Goal: Information Seeking & Learning: Learn about a topic

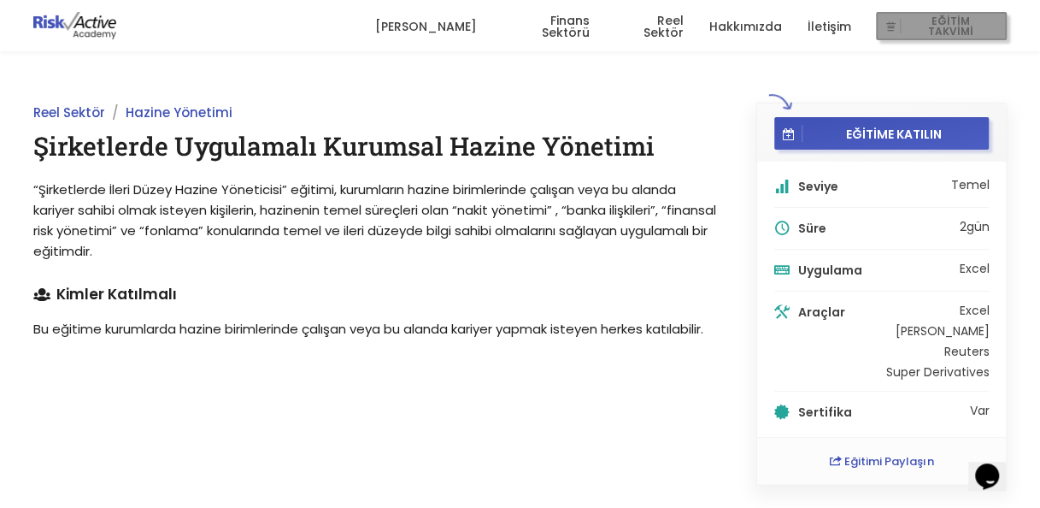
click at [933, 28] on span "EĞİTİM TAKVİMİ" at bounding box center [950, 27] width 99 height 24
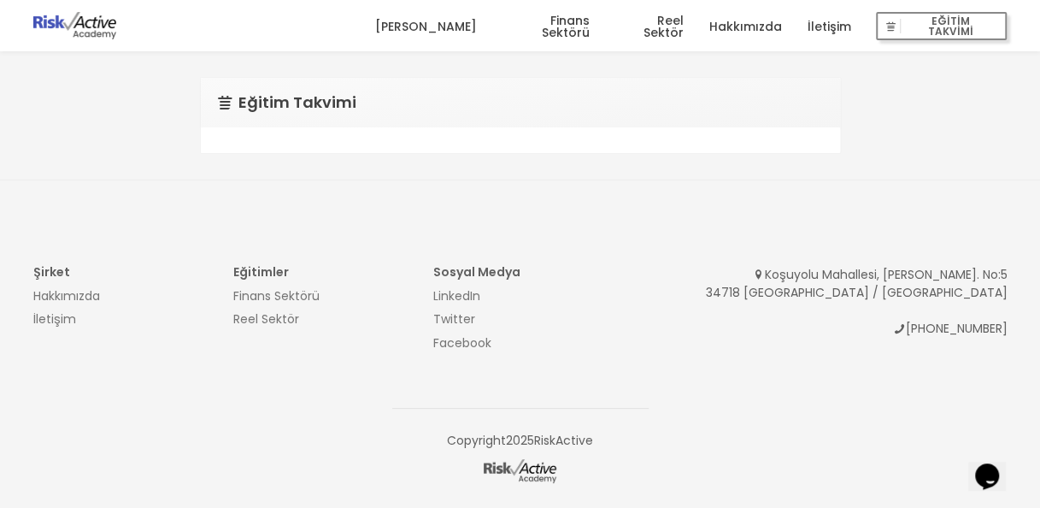
click at [443, 28] on link "[PERSON_NAME]" at bounding box center [425, 26] width 102 height 51
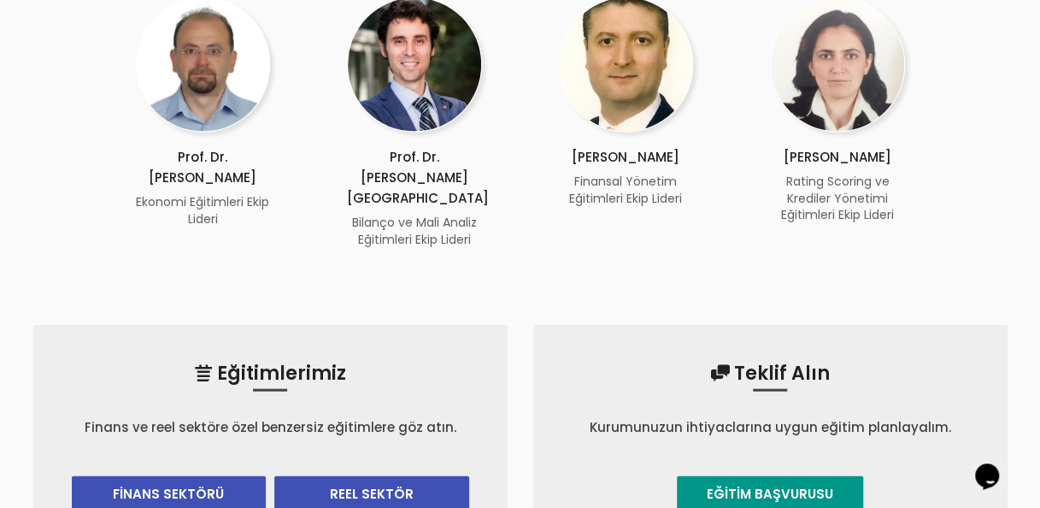
scroll to position [1751, 0]
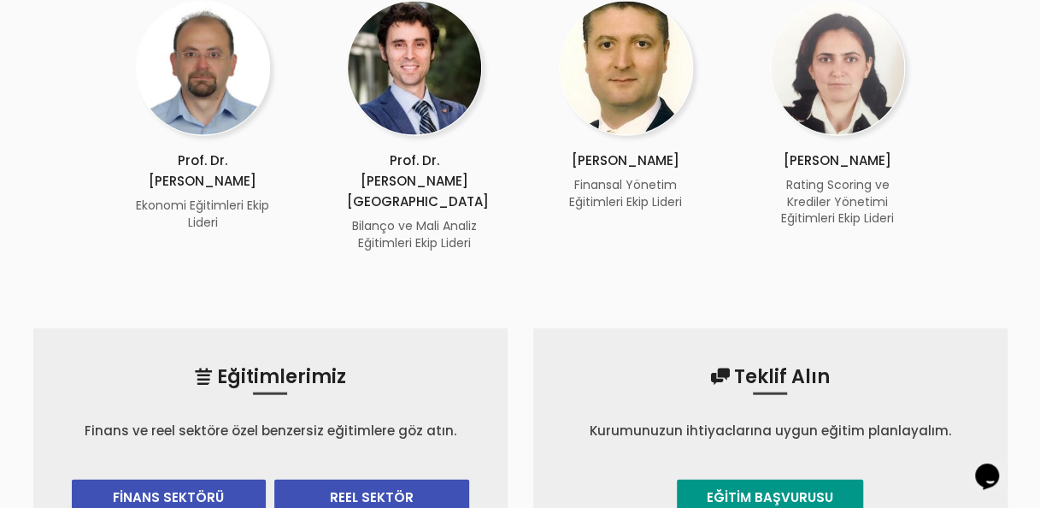
click at [177, 479] on link "FİNANS SEKTÖRÜ" at bounding box center [169, 496] width 195 height 35
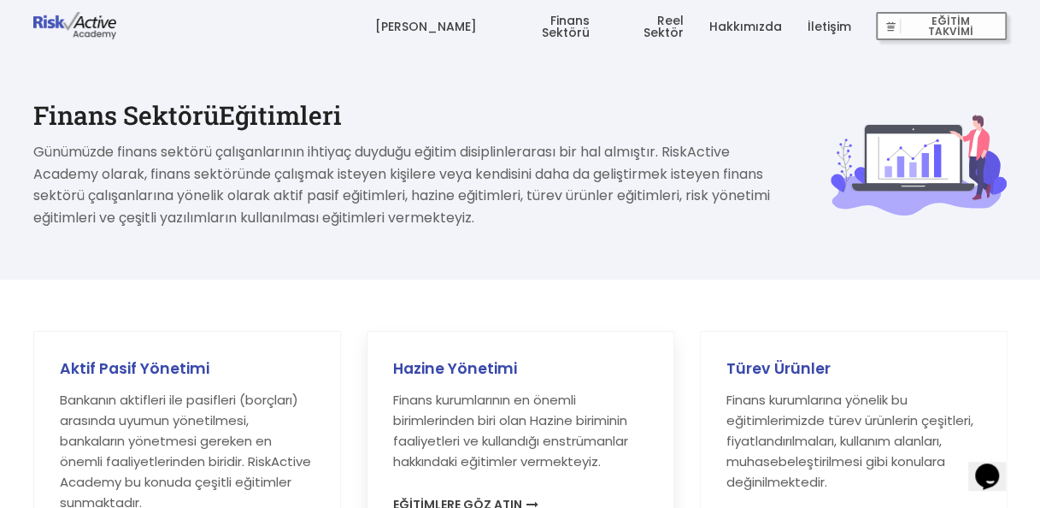
click at [554, 450] on p "Finans kurumlarının en önemli birimlerinden biri olan Hazine biriminin faaliyet…" at bounding box center [520, 431] width 255 height 82
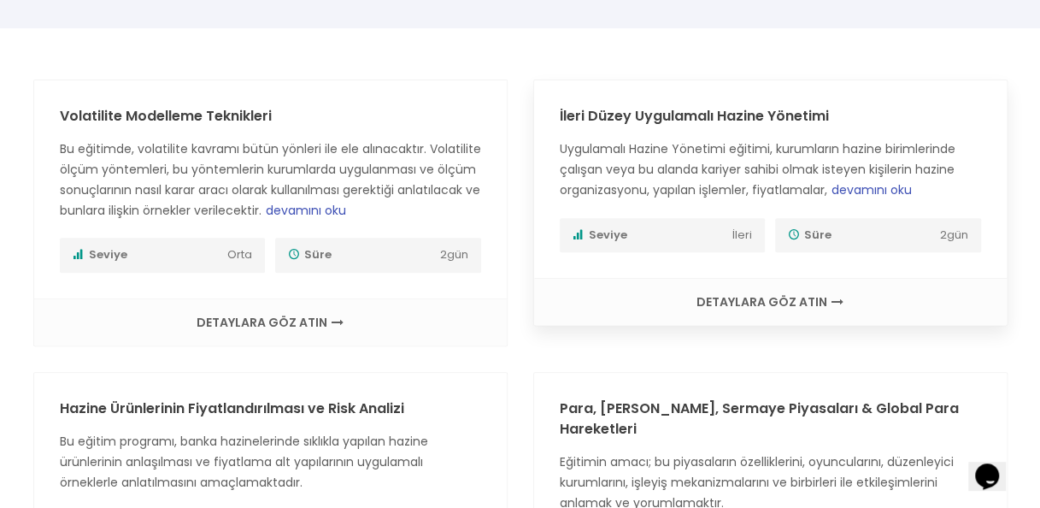
scroll to position [227, 0]
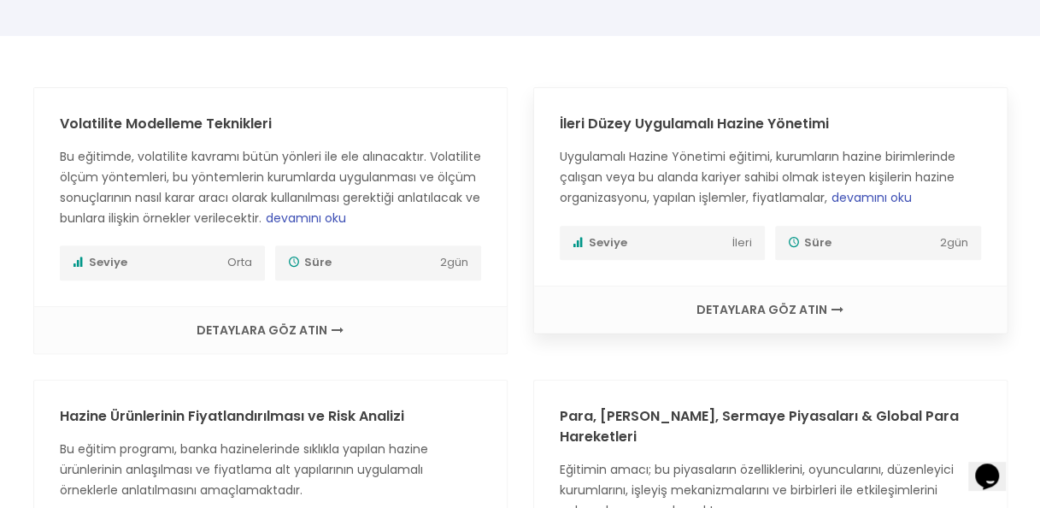
click at [714, 120] on link "İleri Düzey Uygulamalı Hazine Yönetimi" at bounding box center [694, 124] width 269 height 20
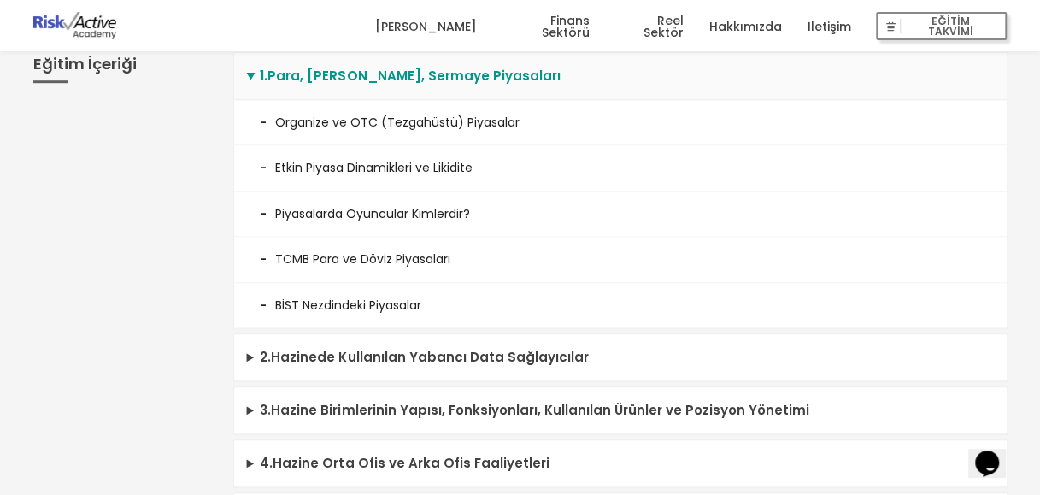
scroll to position [567, 0]
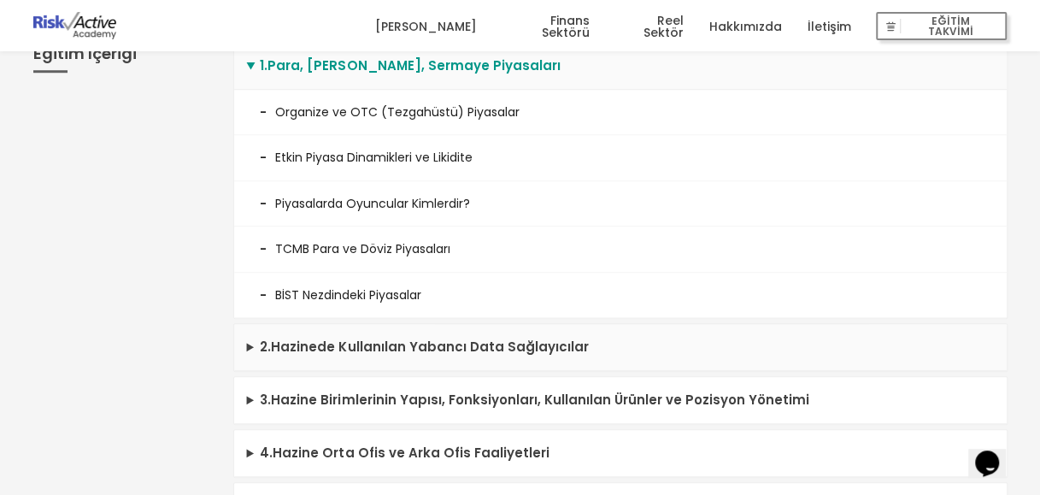
click at [453, 330] on summary "2 . Hazinede Kullanılan Yabancı Data Sağlayıcılar" at bounding box center [620, 347] width 772 height 47
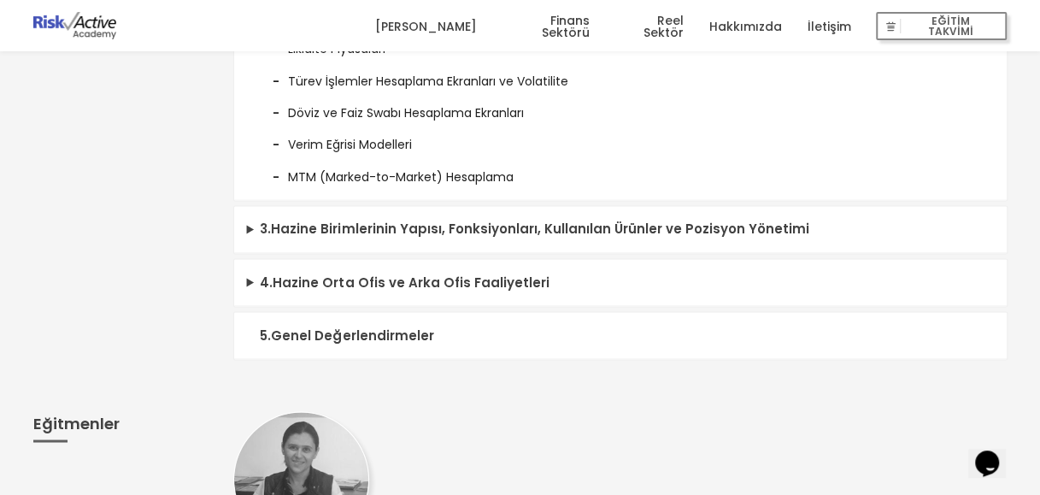
scroll to position [1294, 0]
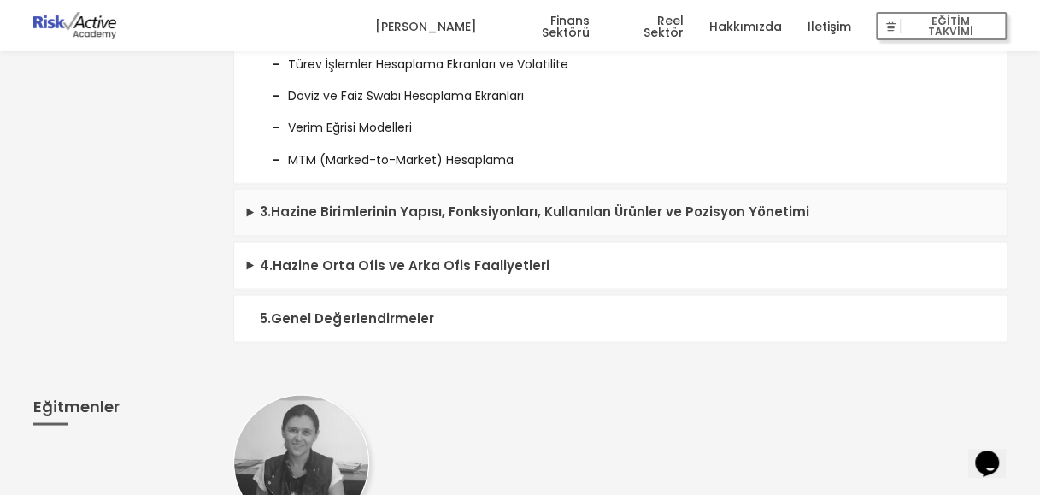
click at [617, 214] on summary "3 . Hazine Birimlerinin Yapısı, Fonksiyonları, Kullanılan Ürünler ve Pozisyon Y…" at bounding box center [620, 212] width 772 height 47
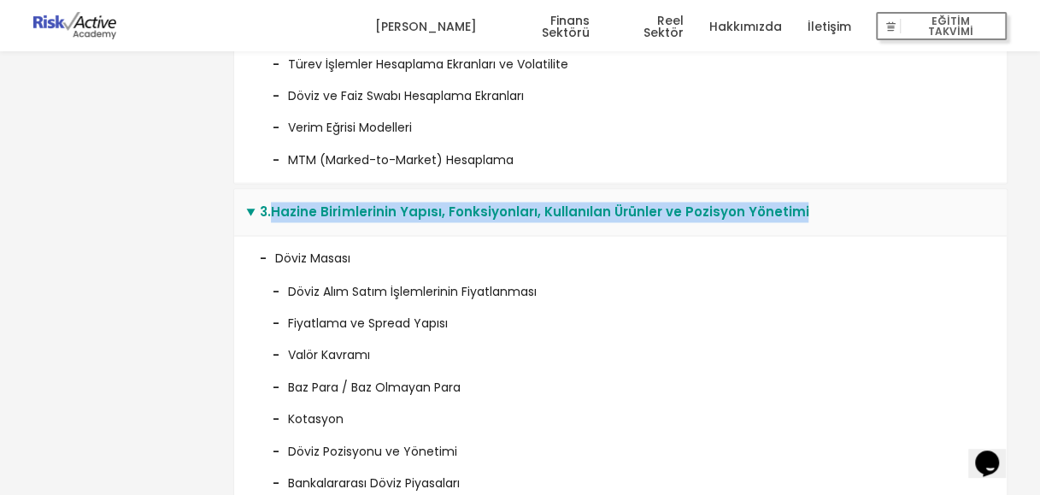
drag, startPoint x: 813, startPoint y: 211, endPoint x: 272, endPoint y: 208, distance: 540.9
click at [272, 208] on summary "3 . Hazine Birimlerinin Yapısı, Fonksiyonları, Kullanılan Ürünler ve Pozisyon Y…" at bounding box center [620, 212] width 772 height 47
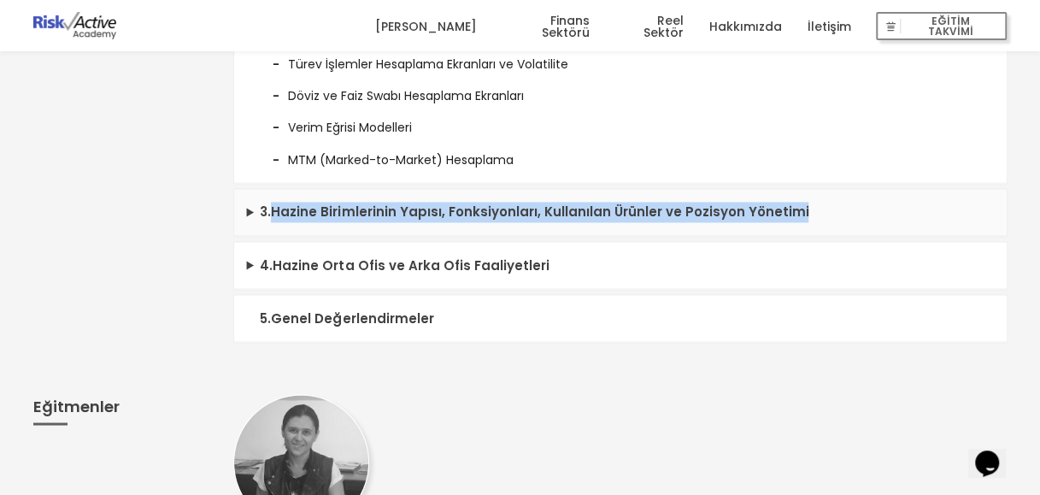
copy summary "Hazine Birimlerinin Yapısı, Fonksiyonları, Kullanılan Ürünler ve Pozisyon Yönet…"
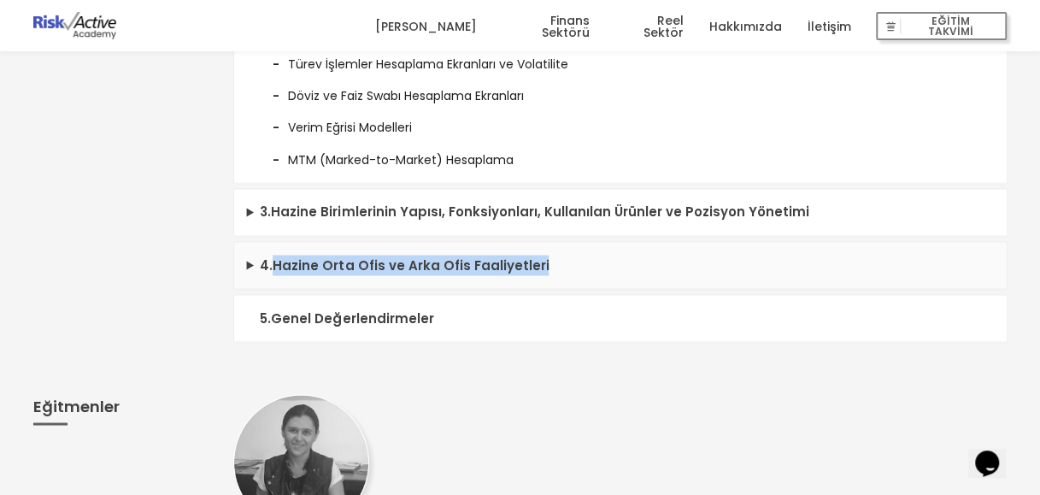
drag, startPoint x: 554, startPoint y: 256, endPoint x: 275, endPoint y: 259, distance: 278.6
click at [275, 259] on summary "4 . Hazine Orta Ofis ve Arka Ofis Faaliyetleri" at bounding box center [620, 265] width 772 height 47
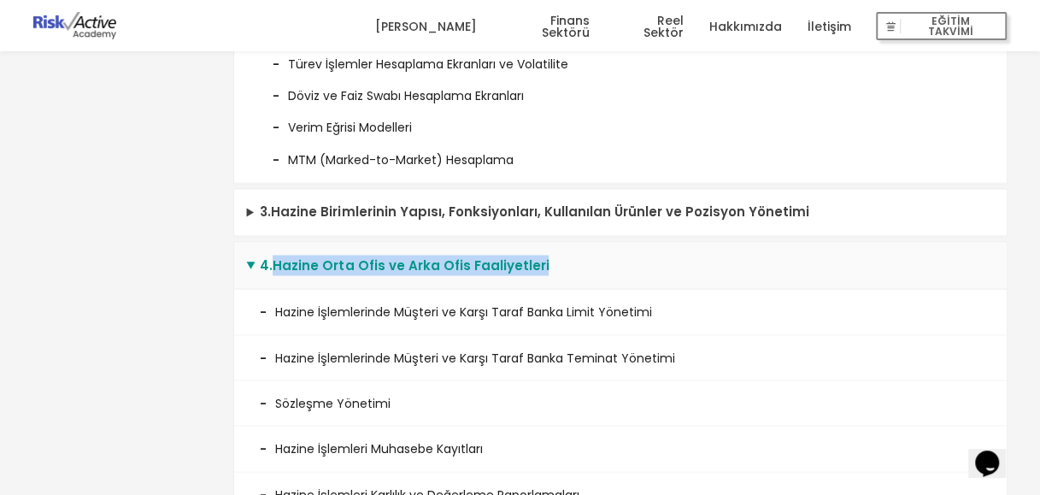
copy summary "Hazine Orta Ofis ve Arka Ofis Faaliyetleri"
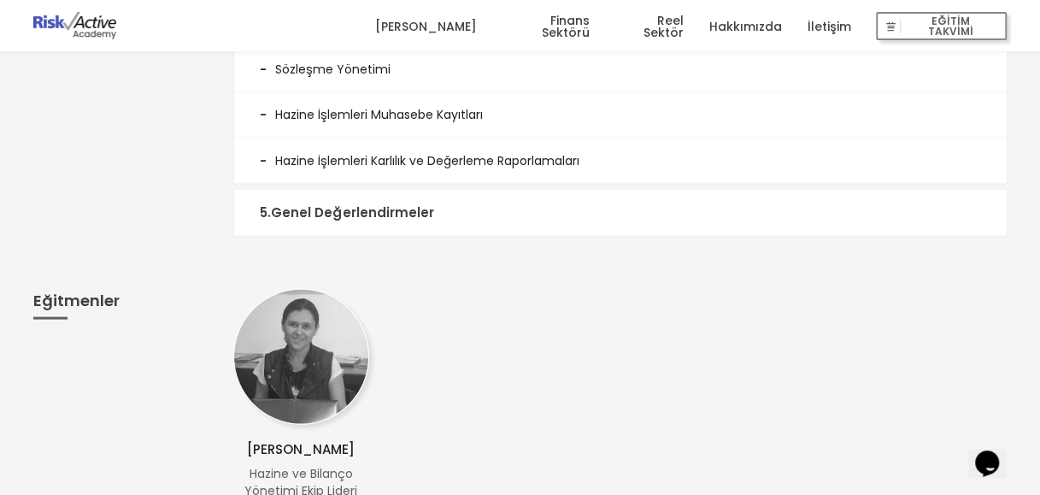
scroll to position [1623, 0]
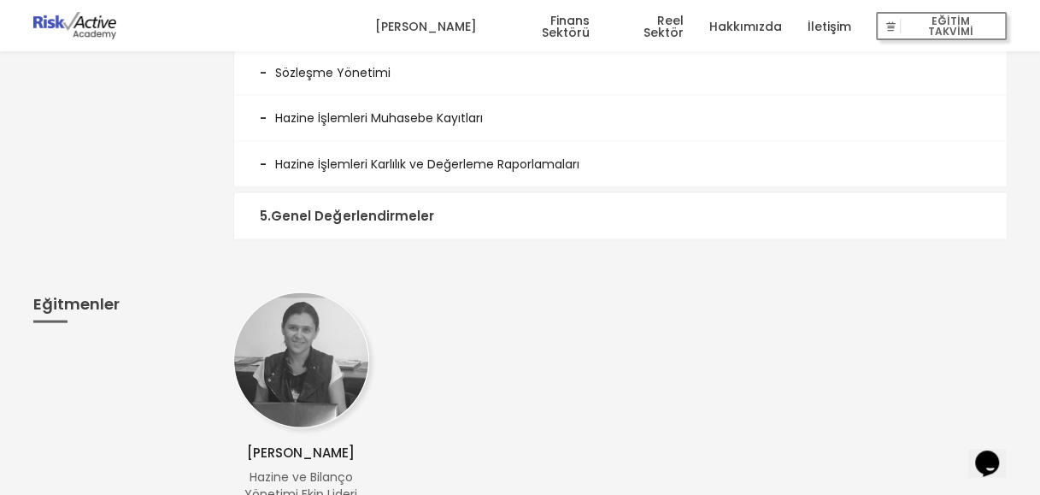
click at [381, 204] on summary "5 . Genel Değerlendirmeler" at bounding box center [620, 216] width 772 height 47
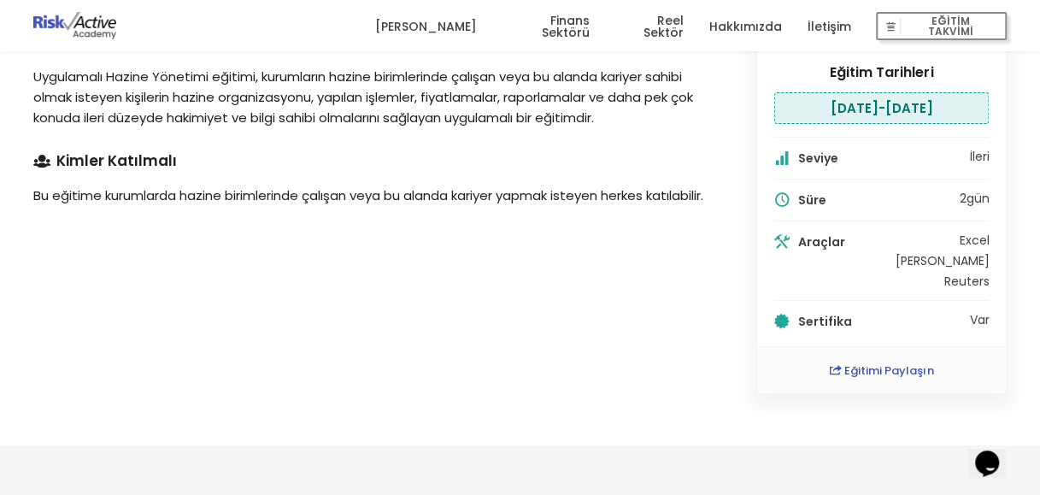
scroll to position [0, 0]
